Goal: Use online tool/utility

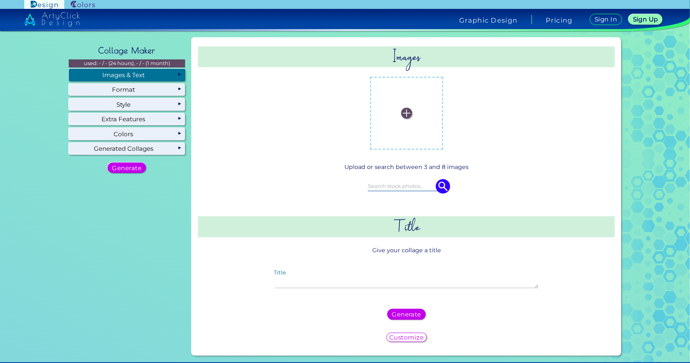
click at [398, 119] on label at bounding box center [406, 113] width 65 height 65
click at [0, 0] on input "file" at bounding box center [0, 0] width 0 height 0
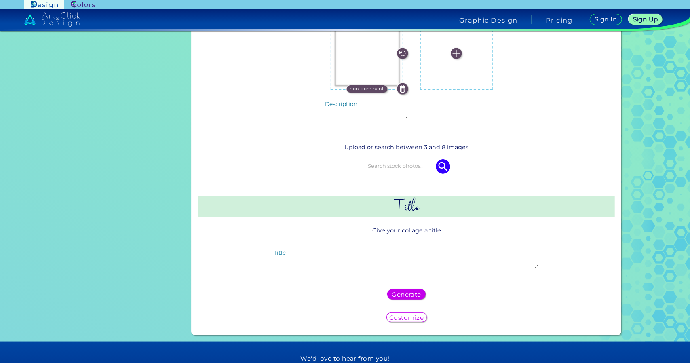
scroll to position [179, 0]
click at [381, 264] on textarea "Title" at bounding box center [407, 259] width 264 height 17
type textarea "owreenn"
click at [402, 297] on h5 "Generate" at bounding box center [406, 294] width 26 height 6
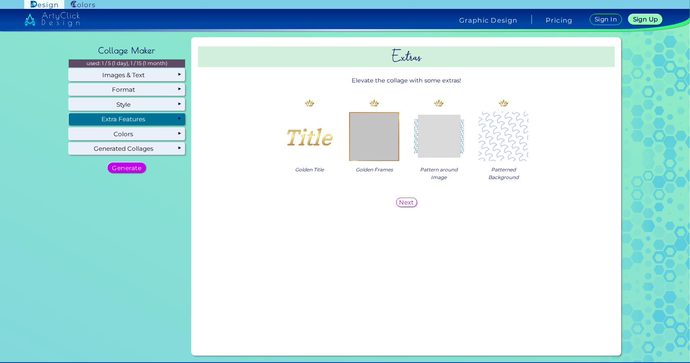
click at [509, 148] on img at bounding box center [504, 137] width 52 height 52
click at [418, 160] on img at bounding box center [439, 137] width 52 height 52
click at [487, 154] on img at bounding box center [504, 137] width 52 height 52
click at [408, 205] on h5 "Next" at bounding box center [406, 202] width 13 height 6
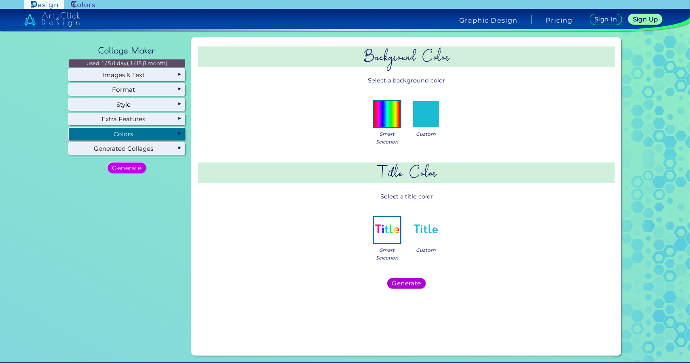
click at [401, 286] on h5 "Generate" at bounding box center [406, 284] width 27 height 6
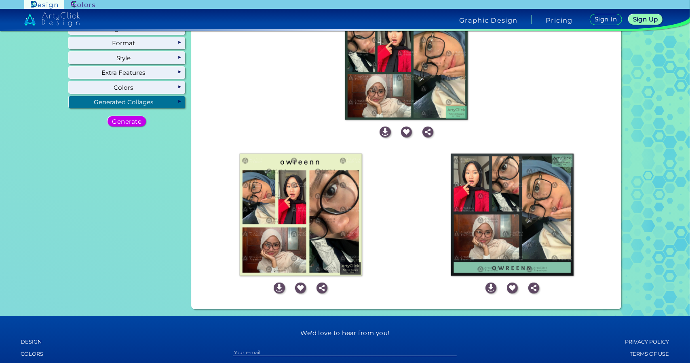
scroll to position [47, 0]
click at [485, 292] on link at bounding box center [490, 290] width 21 height 7
